Goal: Information Seeking & Learning: Learn about a topic

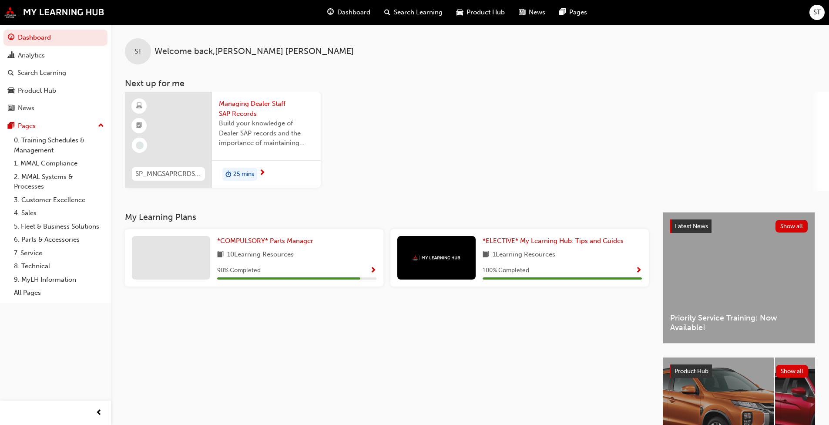
click at [239, 172] on span "25 mins" at bounding box center [243, 174] width 21 height 10
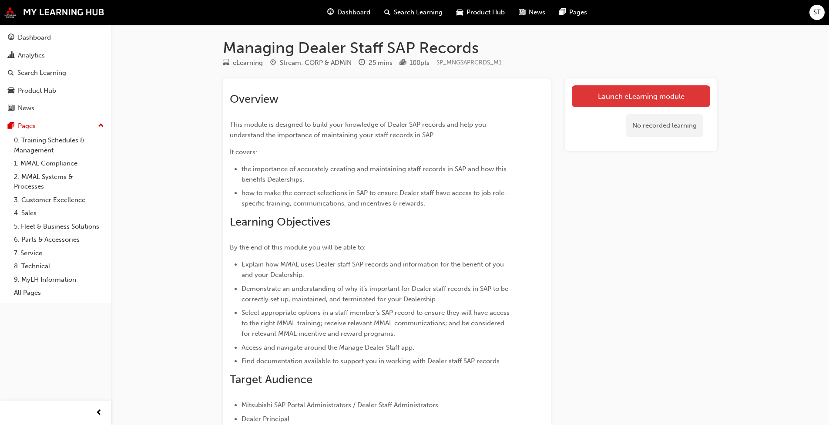
click at [435, 94] on link "Launch eLearning module" at bounding box center [641, 96] width 138 height 22
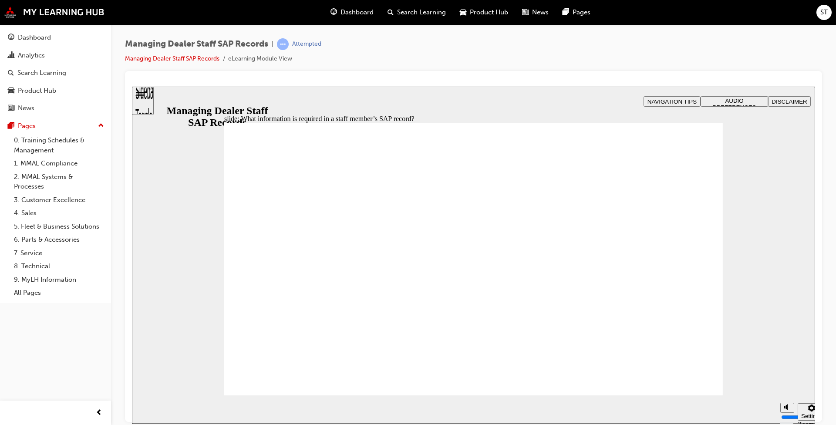
drag, startPoint x: 679, startPoint y: 380, endPoint x: 682, endPoint y: 372, distance: 8.4
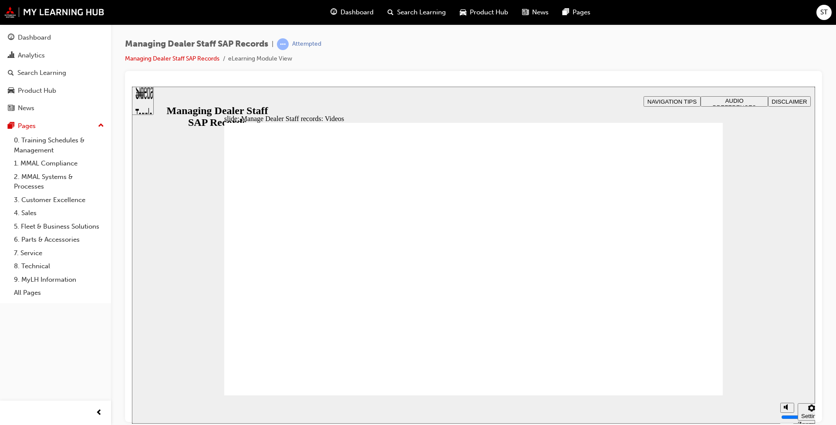
type input "123"
type input "76"
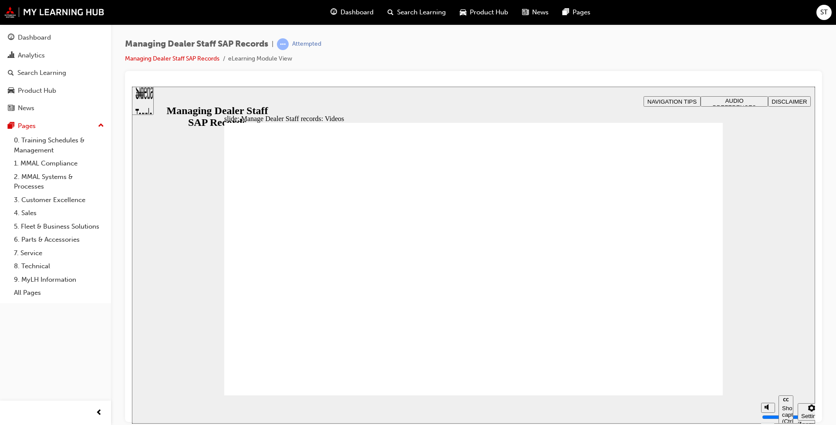
type input "127"
type input "254"
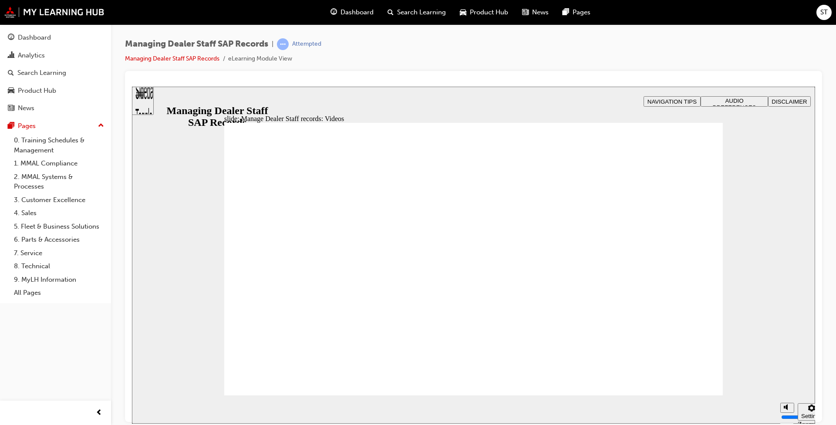
type input "75"
type input "144"
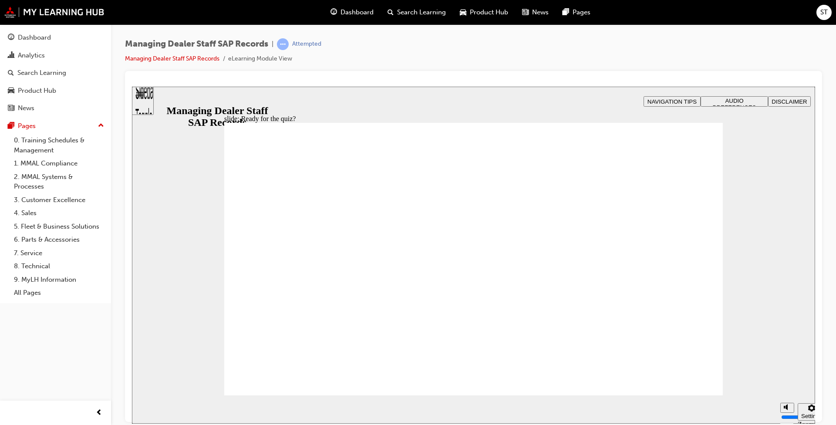
checkbox input "true"
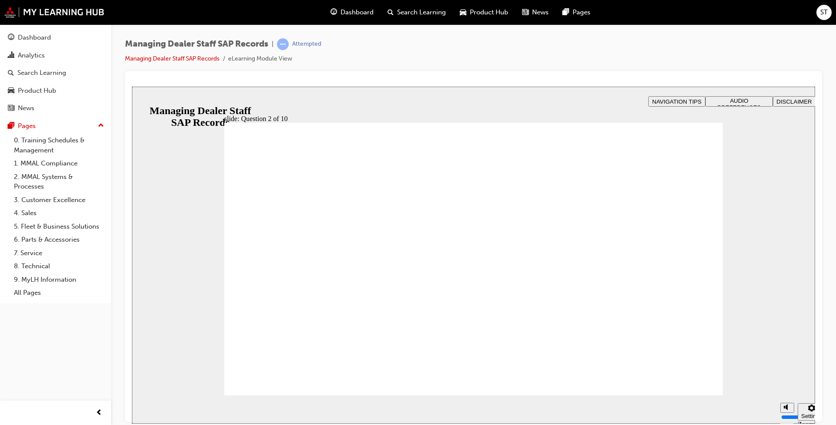
radio input "true"
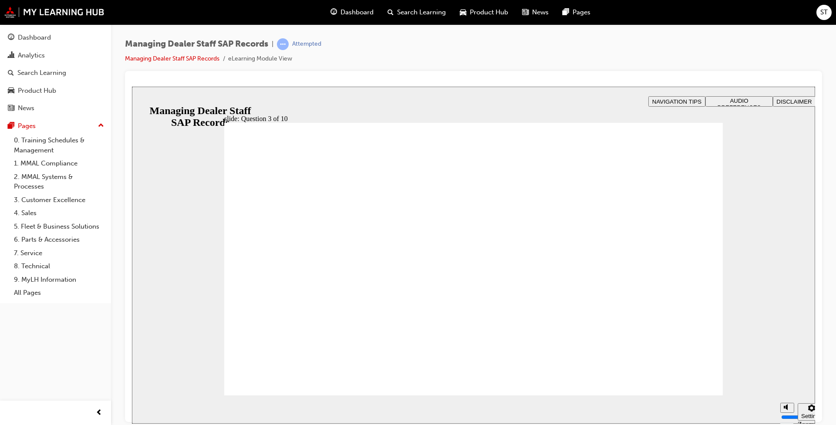
checkbox input "true"
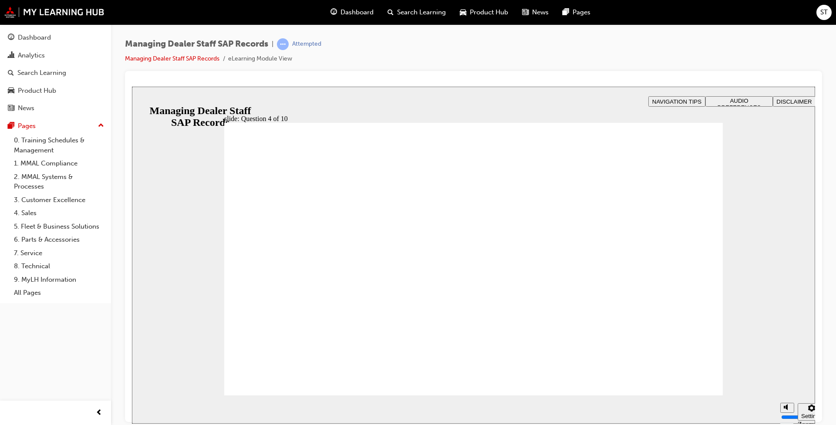
checkbox input "true"
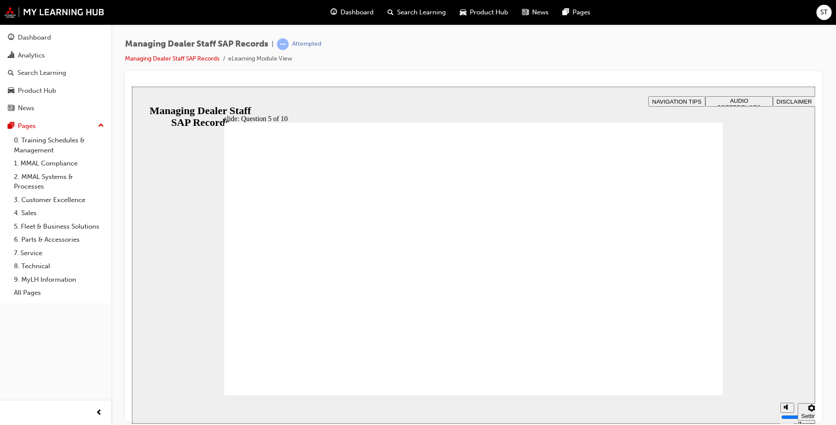
radio input "true"
checkbox input "true"
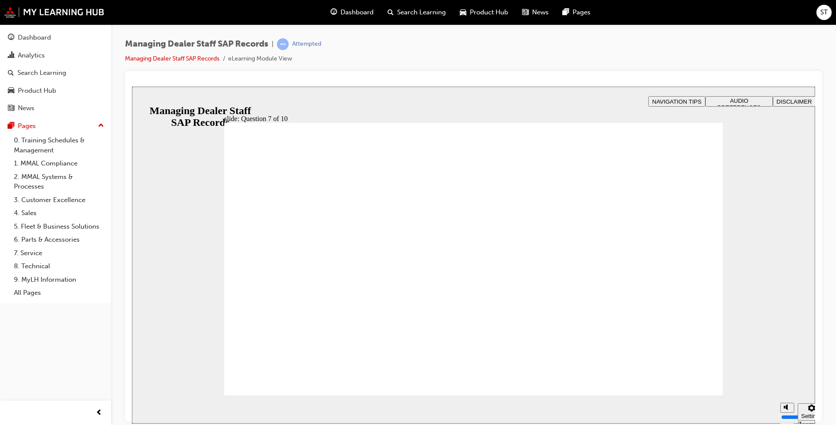
radio input "true"
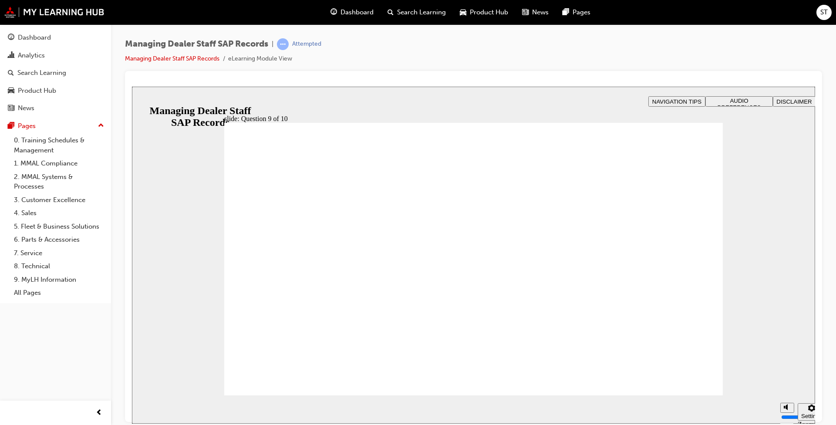
radio input "true"
drag, startPoint x: 263, startPoint y: 374, endPoint x: 272, endPoint y: 374, distance: 8.3
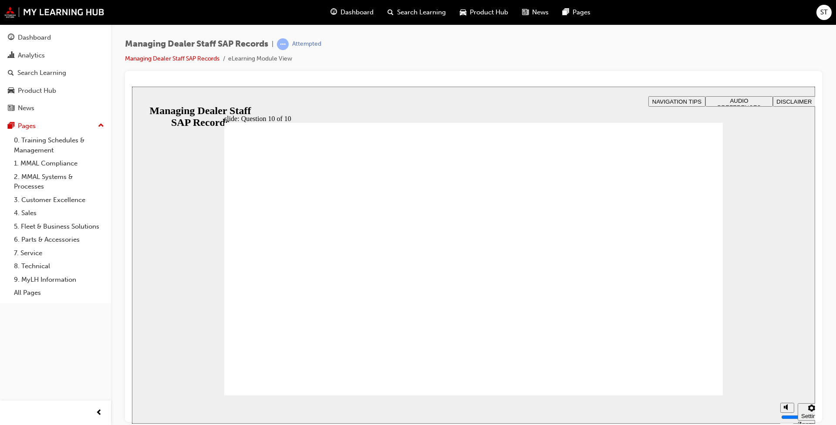
checkbox input "true"
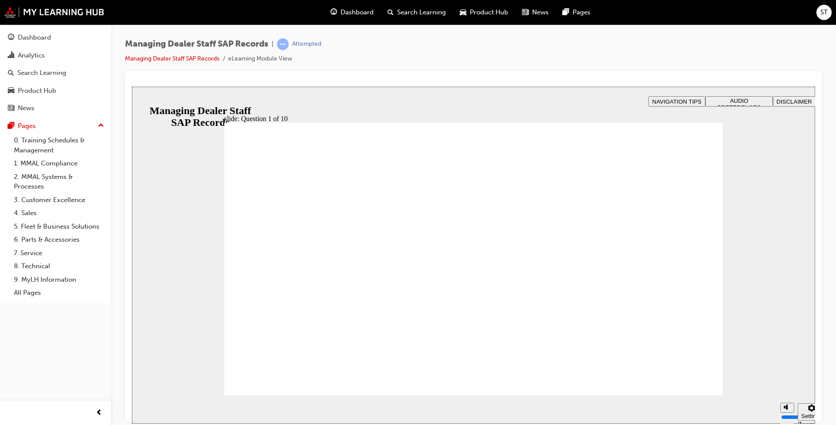
checkbox input "true"
radio input "true"
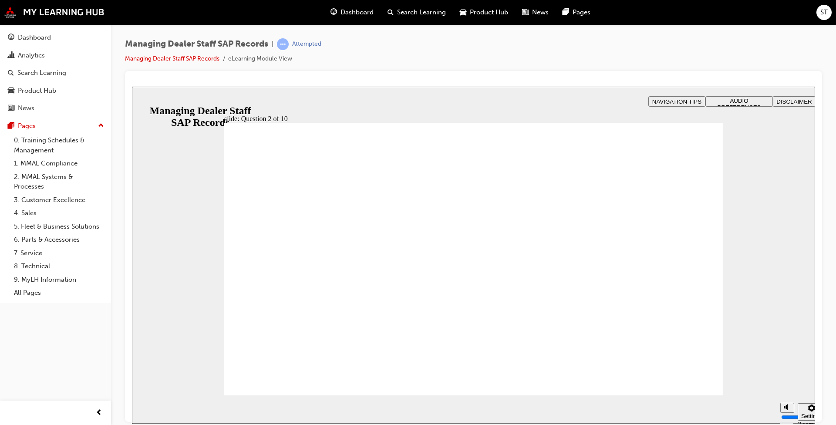
radio input "true"
checkbox input "true"
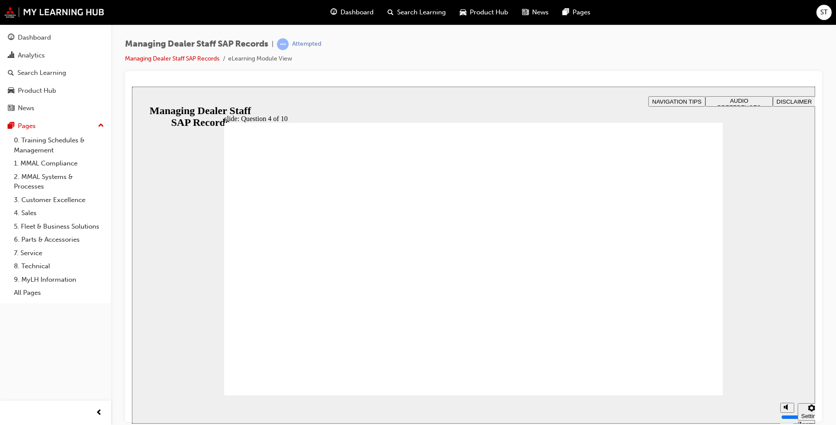
checkbox input "true"
drag, startPoint x: 578, startPoint y: 297, endPoint x: 625, endPoint y: 325, distance: 55.0
checkbox input "true"
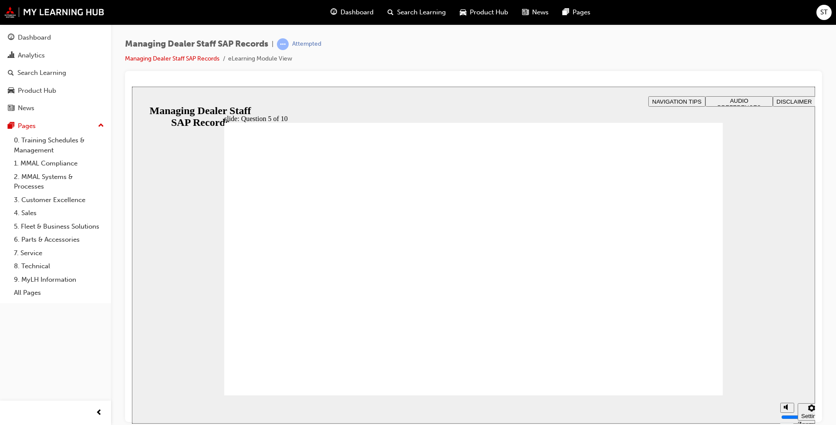
drag, startPoint x: 255, startPoint y: 240, endPoint x: 297, endPoint y: 263, distance: 47.9
checkbox input "true"
drag, startPoint x: 298, startPoint y: 383, endPoint x: 313, endPoint y: 383, distance: 14.4
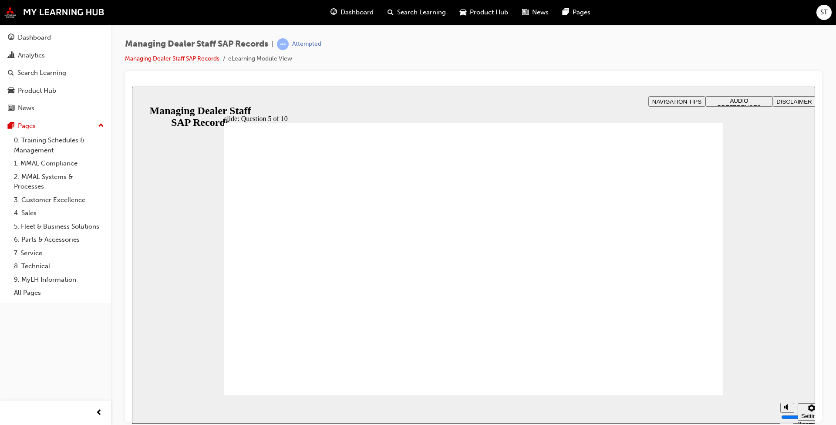
drag, startPoint x: 251, startPoint y: 289, endPoint x: 252, endPoint y: 306, distance: 17.0
radio input "true"
drag, startPoint x: 274, startPoint y: 375, endPoint x: 293, endPoint y: 376, distance: 18.7
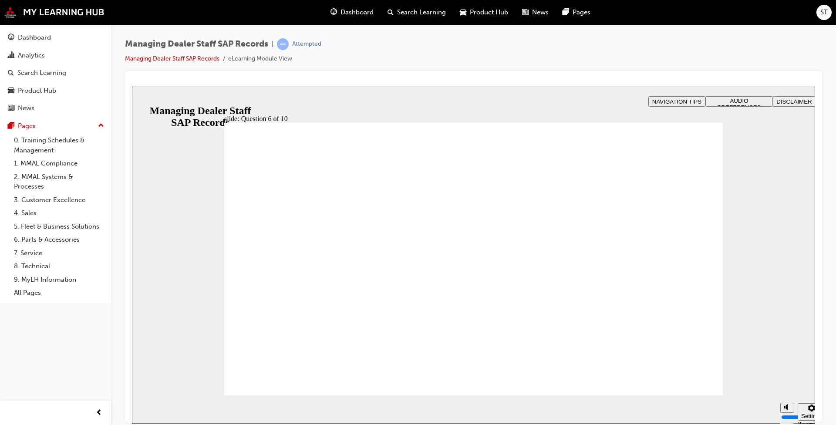
checkbox input "true"
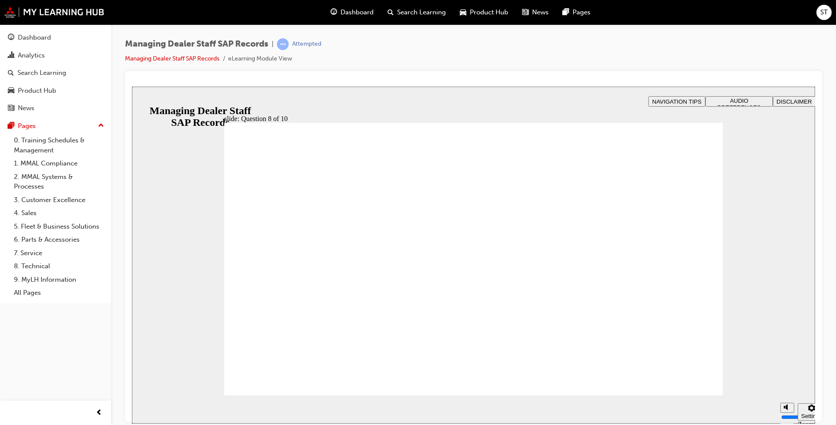
radio input "true"
drag, startPoint x: 277, startPoint y: 378, endPoint x: 283, endPoint y: 380, distance: 6.5
radio input "true"
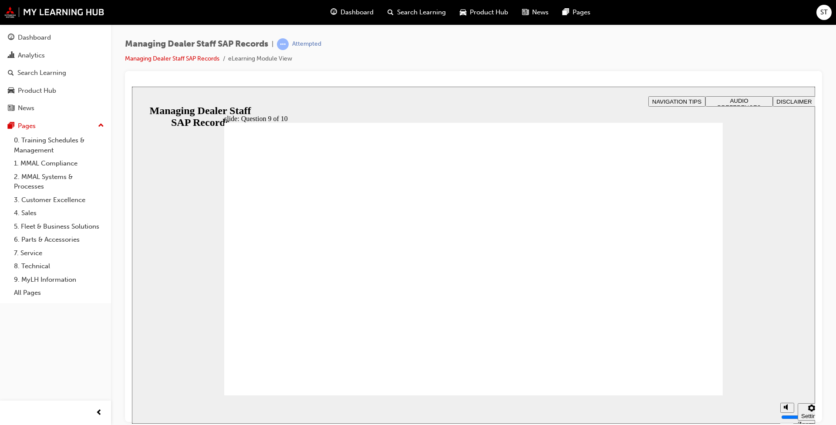
drag, startPoint x: 287, startPoint y: 372, endPoint x: 344, endPoint y: 369, distance: 57.1
radio input "true"
drag, startPoint x: 273, startPoint y: 376, endPoint x: 283, endPoint y: 376, distance: 10.0
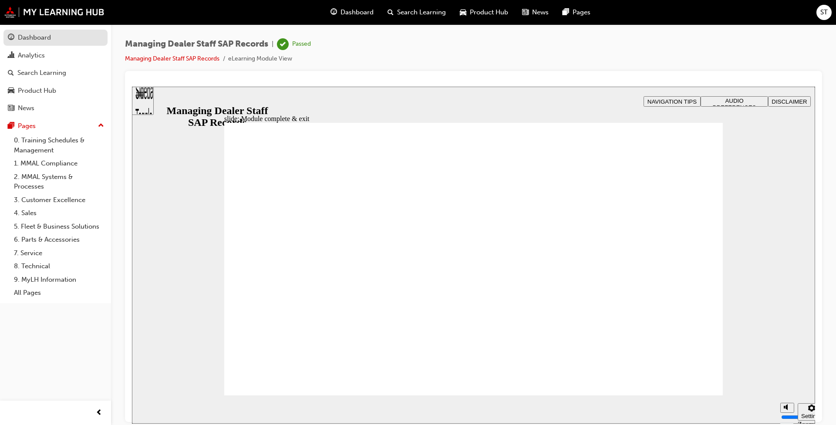
click at [21, 38] on div "Dashboard" at bounding box center [34, 38] width 33 height 10
